Goal: Task Accomplishment & Management: Manage account settings

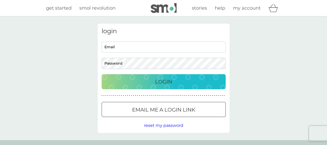
type input "[EMAIL_ADDRESS][DOMAIN_NAME]"
click at [181, 82] on div "Login" at bounding box center [164, 81] width 114 height 8
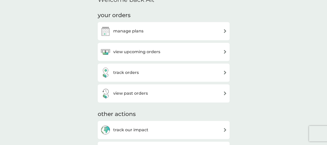
scroll to position [181, 0]
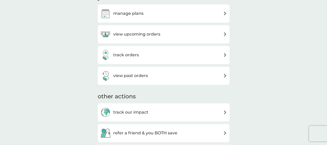
click at [150, 12] on div "manage plans" at bounding box center [163, 13] width 127 height 10
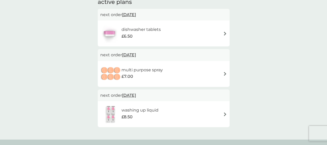
scroll to position [52, 0]
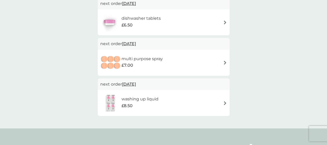
click at [224, 23] on img at bounding box center [225, 22] width 4 height 4
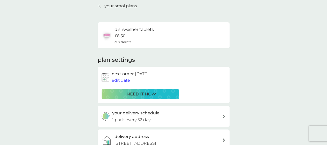
scroll to position [26, 0]
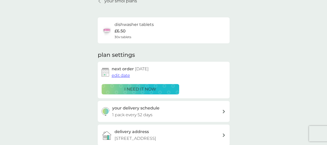
click at [120, 76] on span "edit date" at bounding box center [121, 75] width 18 height 5
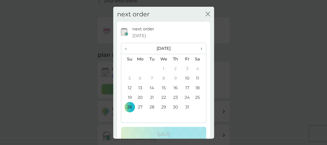
click at [197, 49] on span "›" at bounding box center [199, 48] width 5 height 11
click at [184, 76] on td "7" at bounding box center [188, 78] width 12 height 10
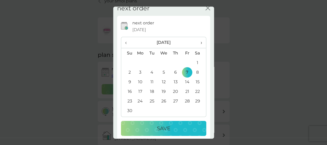
scroll to position [11, 0]
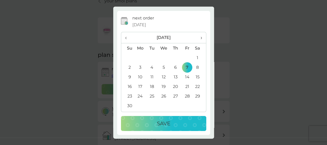
click at [161, 121] on p "Save" at bounding box center [163, 123] width 13 height 8
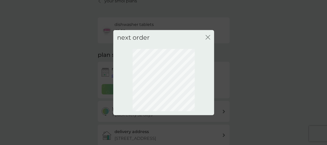
scroll to position [0, 0]
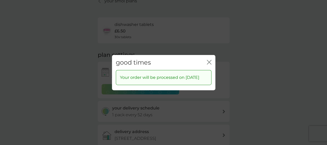
click at [209, 60] on icon "close" at bounding box center [210, 62] width 2 height 4
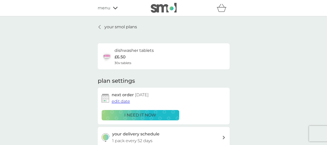
click at [127, 23] on div "your smol plans dishwasher tablets £6.50 30x tablets plan settings next order […" at bounding box center [163, 139] width 327 height 247
click at [129, 26] on p "your smol plans" at bounding box center [120, 27] width 33 height 7
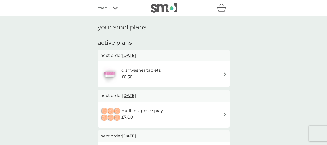
scroll to position [52, 0]
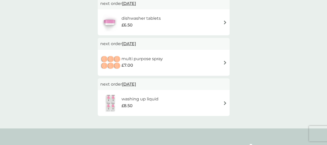
click at [191, 60] on div "multi purpose spray £7.00" at bounding box center [163, 63] width 127 height 18
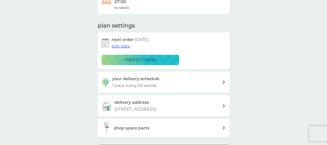
scroll to position [52, 0]
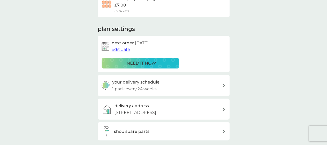
click at [122, 50] on span "edit date" at bounding box center [121, 49] width 18 height 5
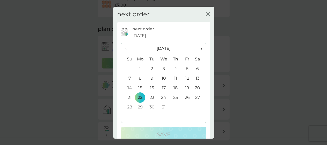
click at [197, 48] on span "›" at bounding box center [199, 48] width 5 height 11
click at [140, 95] on td "19" at bounding box center [140, 97] width 12 height 10
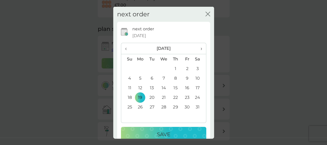
click at [157, 132] on p "Save" at bounding box center [163, 134] width 13 height 8
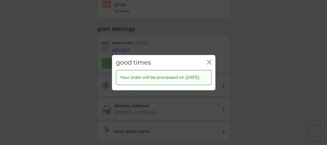
click at [210, 60] on icon "close" at bounding box center [210, 62] width 2 height 4
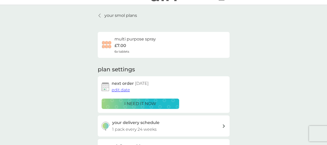
scroll to position [0, 0]
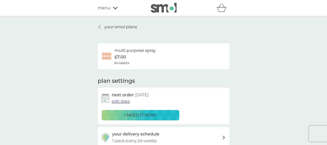
click at [128, 26] on p "your smol plans" at bounding box center [120, 27] width 33 height 7
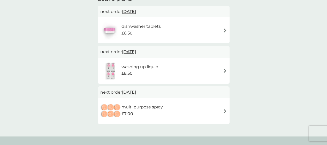
scroll to position [52, 0]
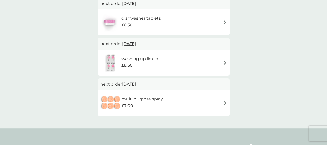
click at [144, 58] on h6 "washing up liquid" at bounding box center [140, 58] width 37 height 7
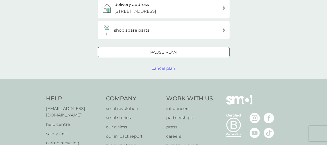
scroll to position [155, 0]
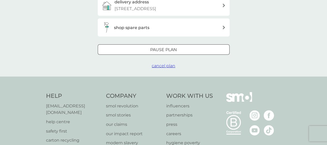
click at [160, 68] on span "cancel plan" at bounding box center [164, 65] width 24 height 5
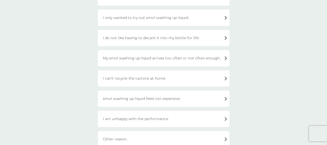
scroll to position [103, 0]
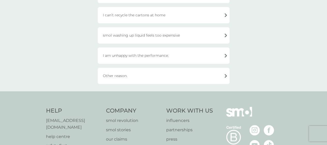
click at [185, 80] on div "Other reason." at bounding box center [164, 75] width 132 height 16
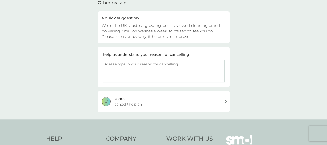
scroll to position [29, 0]
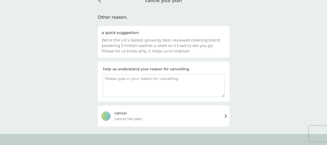
click at [141, 80] on textarea at bounding box center [164, 85] width 122 height 23
type textarea "We just barely use any..."
click at [123, 110] on div "cancel" at bounding box center [121, 113] width 12 height 6
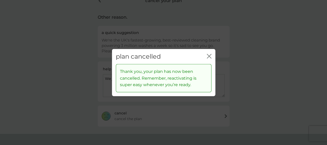
click at [210, 54] on icon "close" at bounding box center [209, 56] width 5 height 5
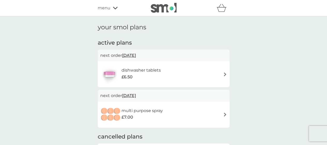
click at [104, 8] on span "menu" at bounding box center [104, 8] width 13 height 7
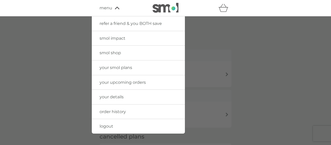
click at [114, 124] on link "logout" at bounding box center [138, 126] width 93 height 14
